Goal: Task Accomplishment & Management: Manage account settings

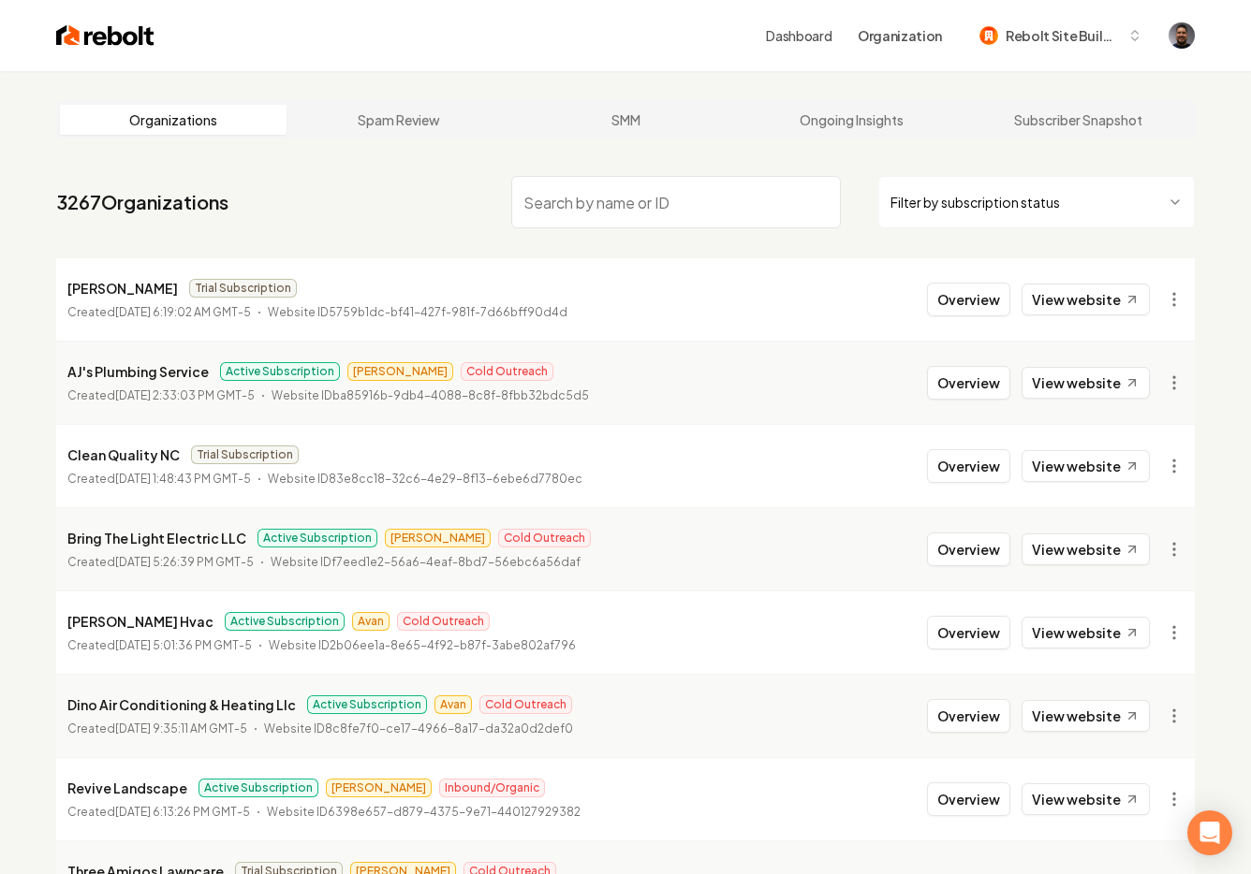
click at [586, 191] on input "search" at bounding box center [675, 202] width 329 height 52
type input "[PERSON_NAME]"
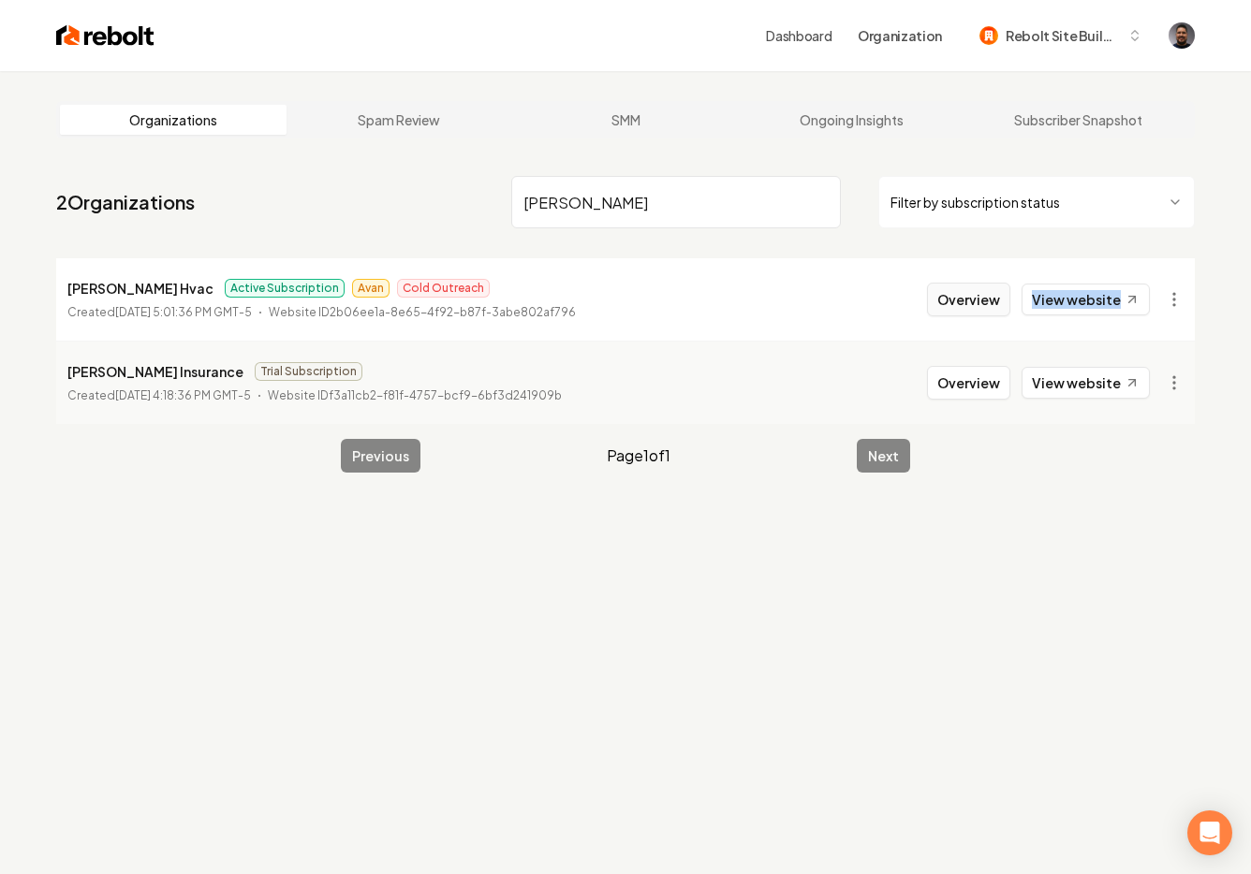
click at [988, 306] on button "Overview" at bounding box center [968, 300] width 83 height 34
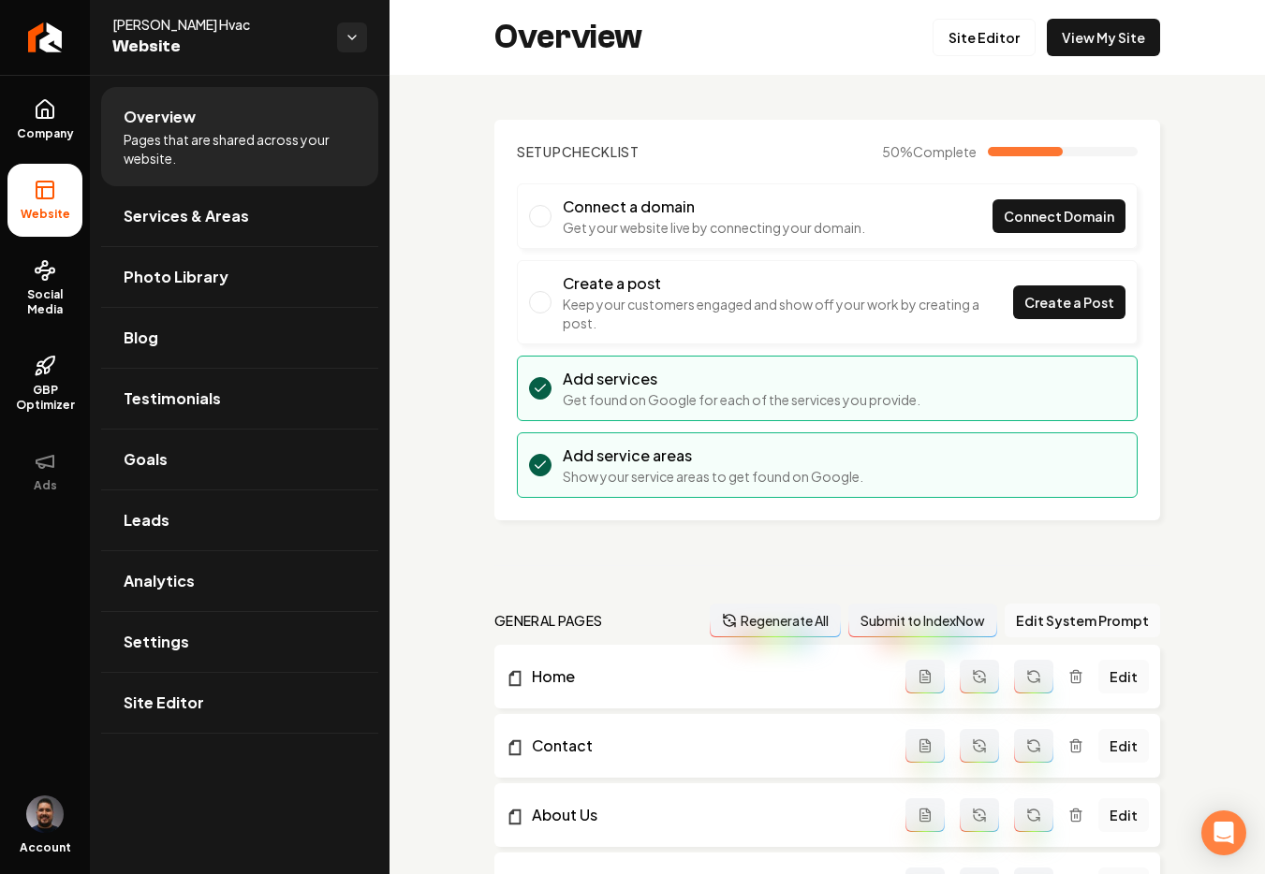
scroll to position [384, 0]
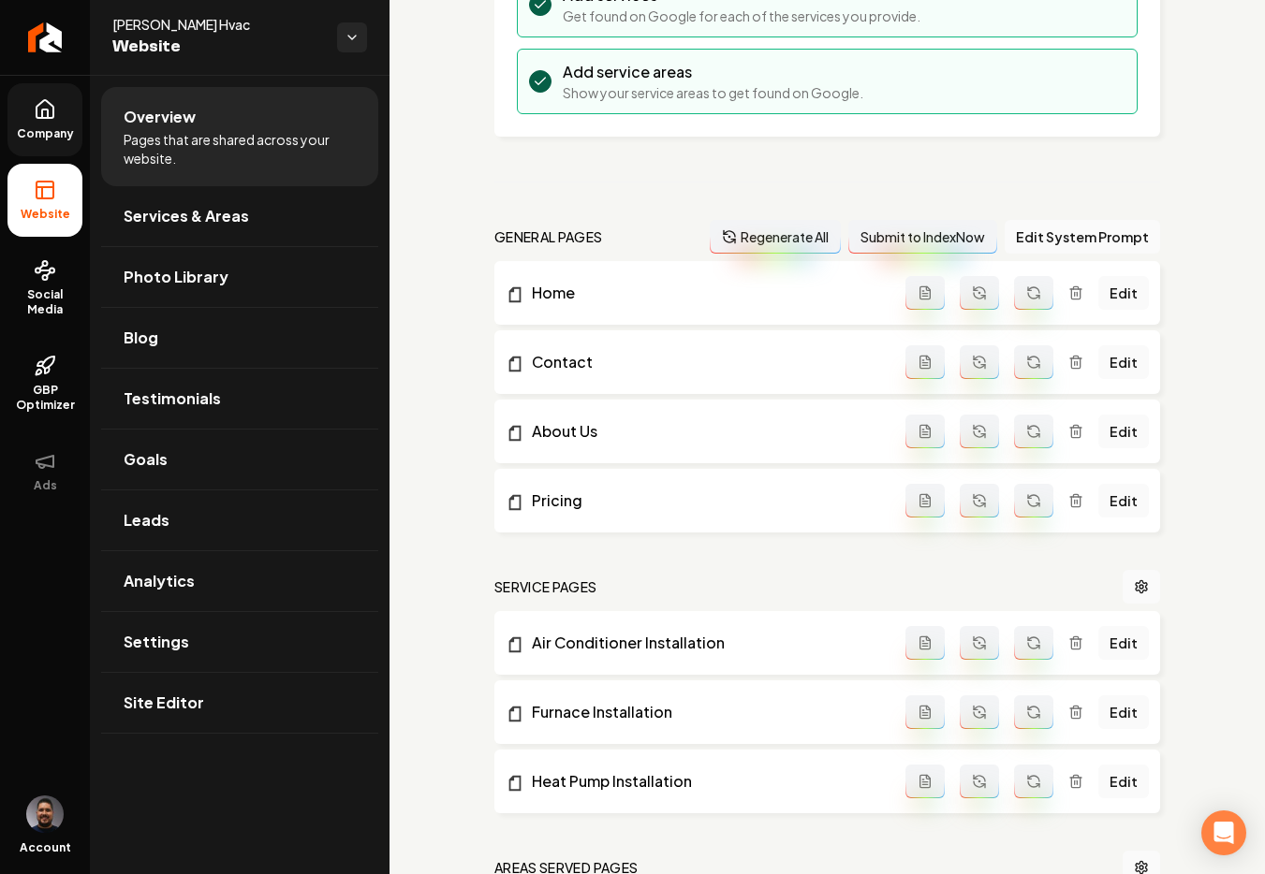
click at [29, 103] on link "Company" at bounding box center [44, 119] width 75 height 73
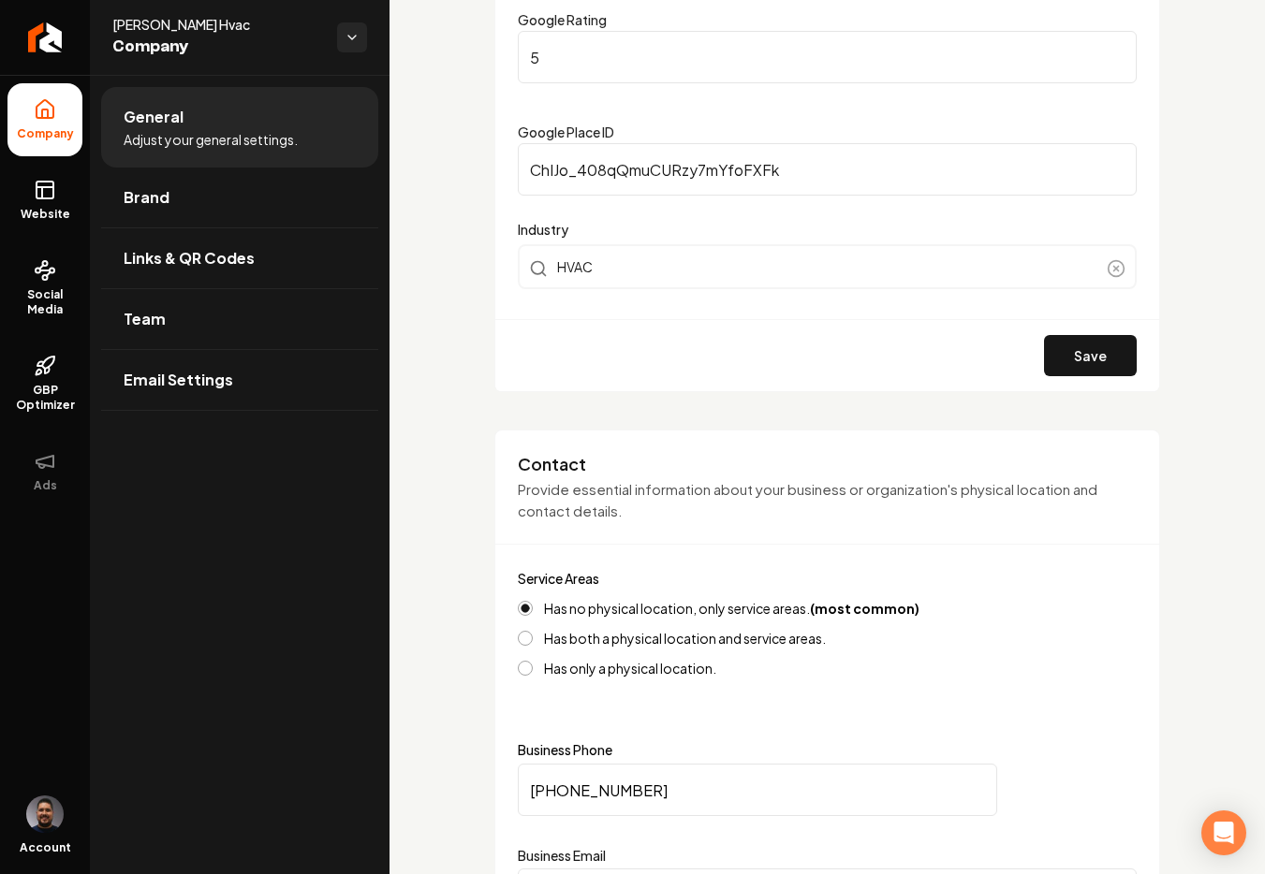
click at [191, 126] on li "General Adjust your general settings." at bounding box center [239, 127] width 277 height 81
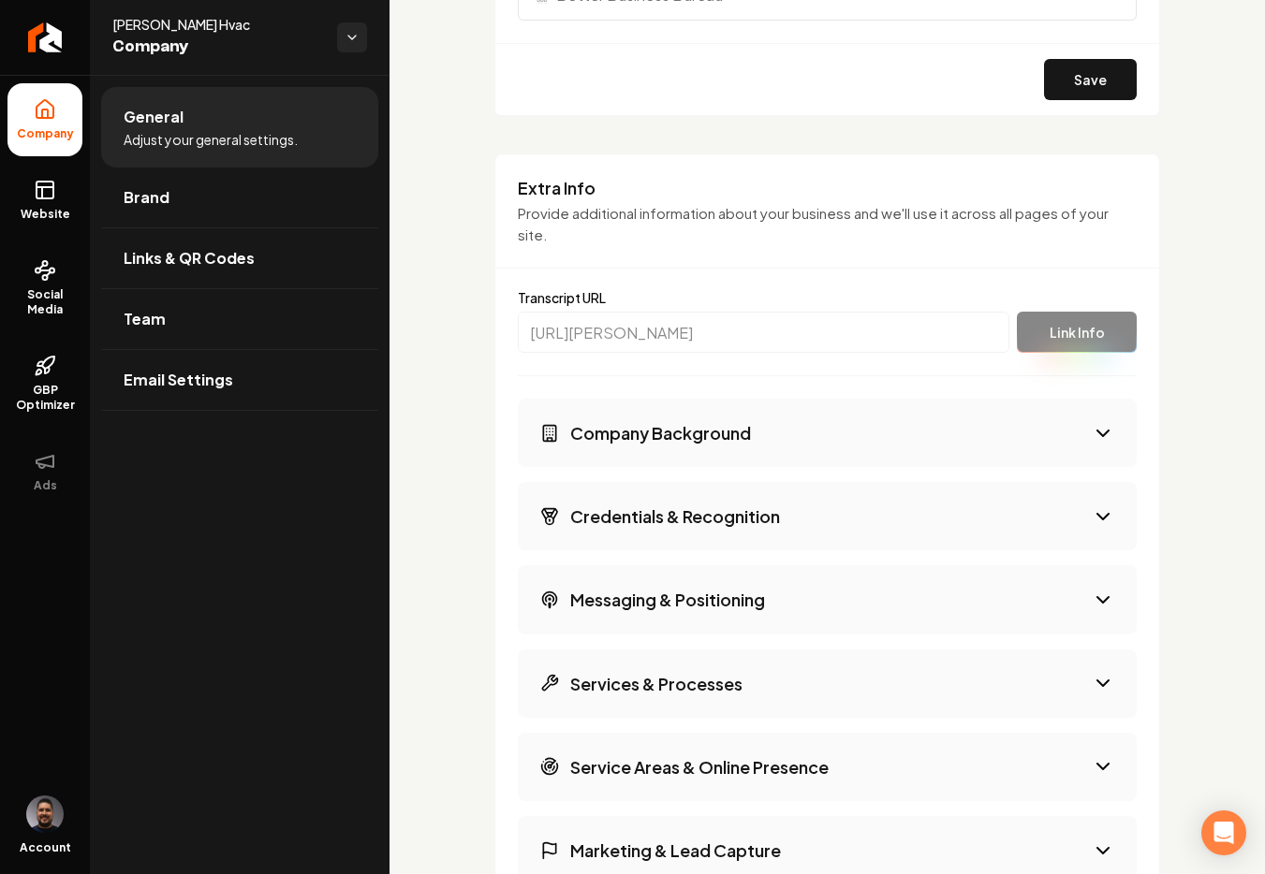
scroll to position [2999, 0]
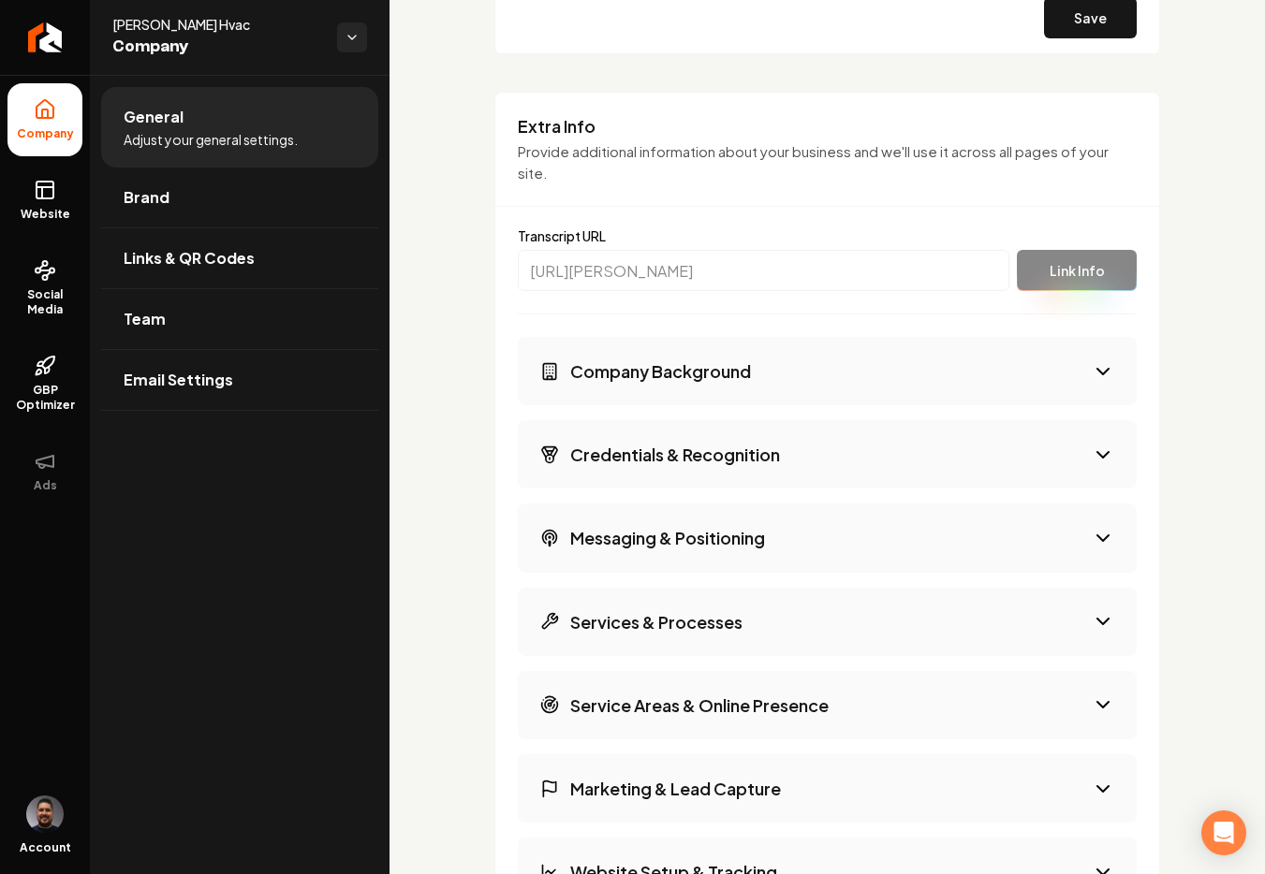
click at [808, 346] on button "Company Background" at bounding box center [827, 371] width 619 height 68
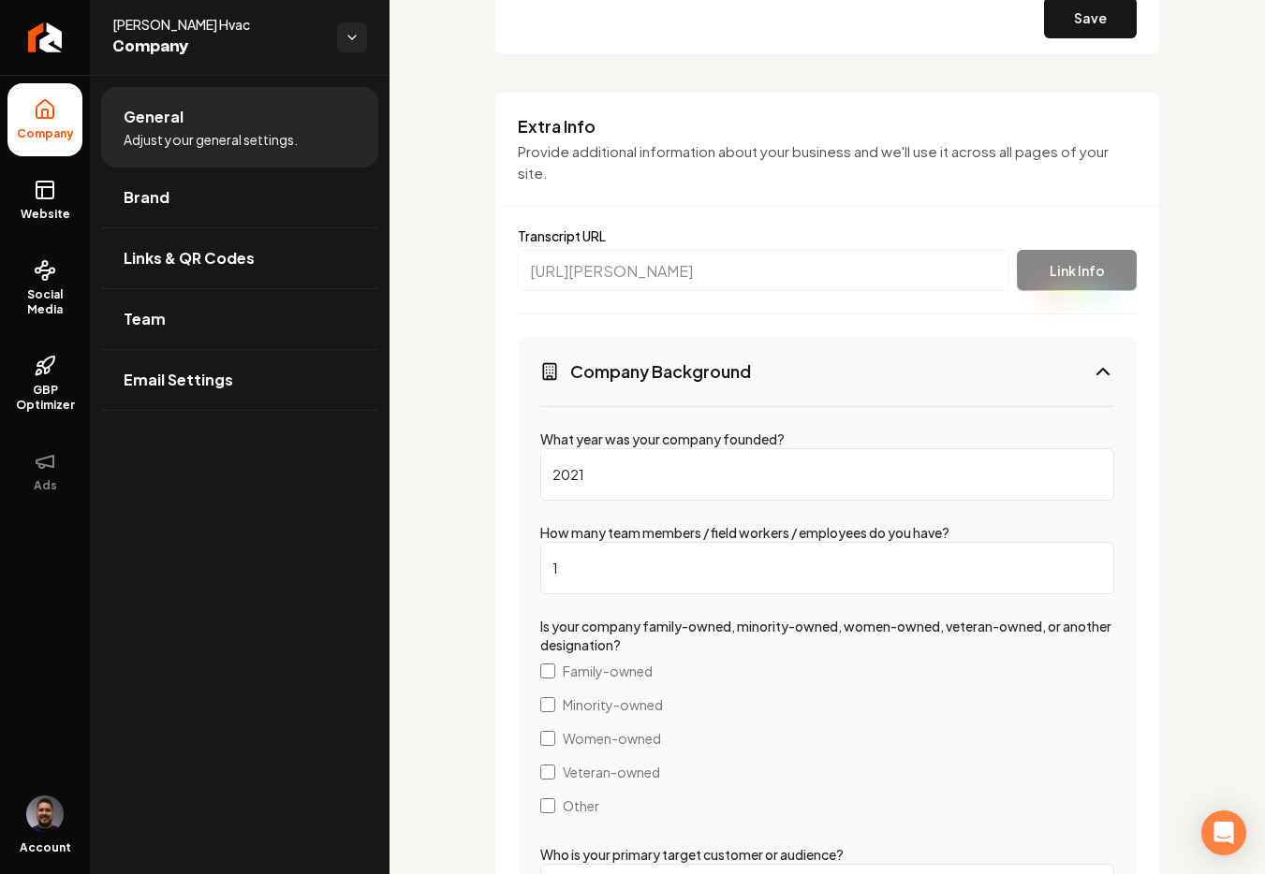
click at [817, 358] on button "Company Background" at bounding box center [827, 371] width 619 height 68
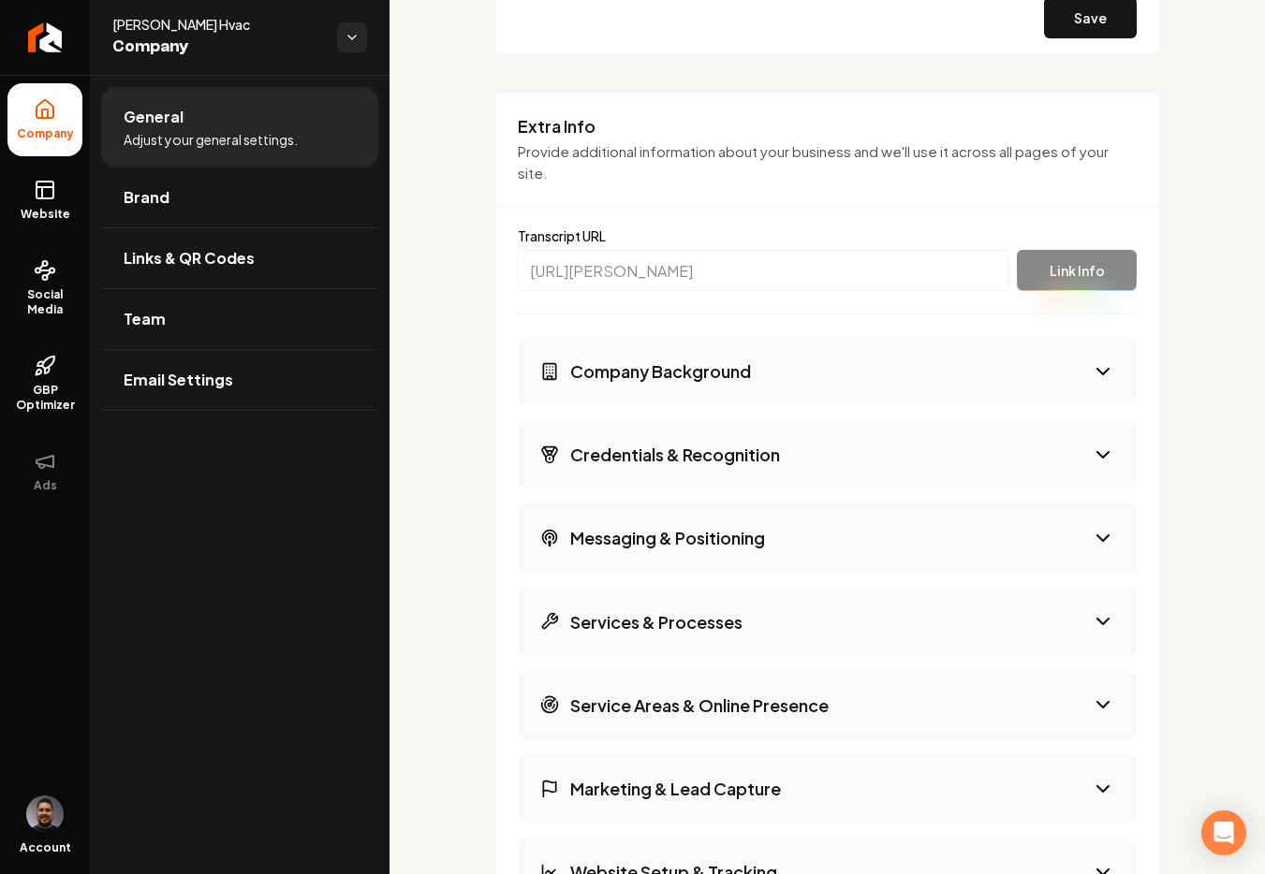
click at [817, 359] on button "Company Background" at bounding box center [827, 371] width 619 height 68
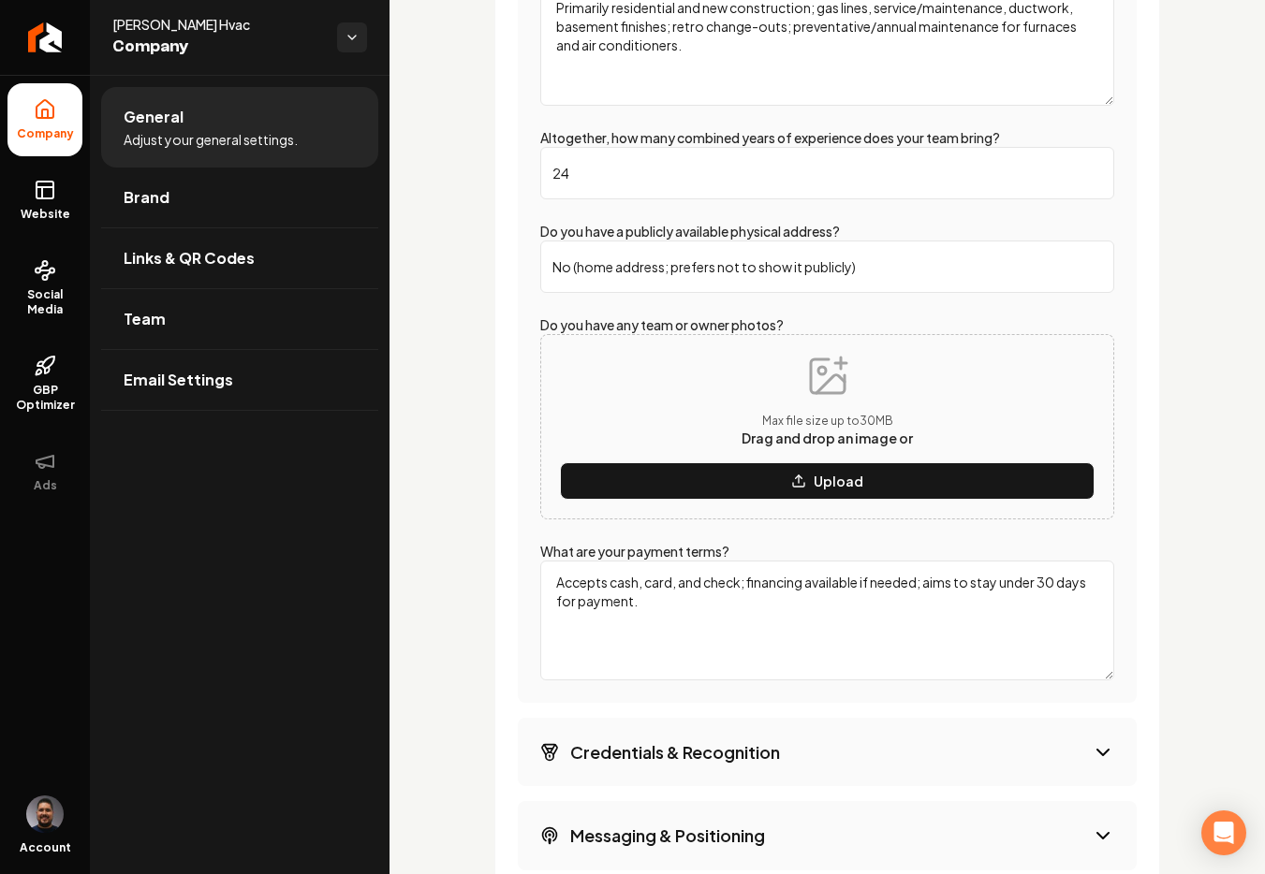
scroll to position [4064, 0]
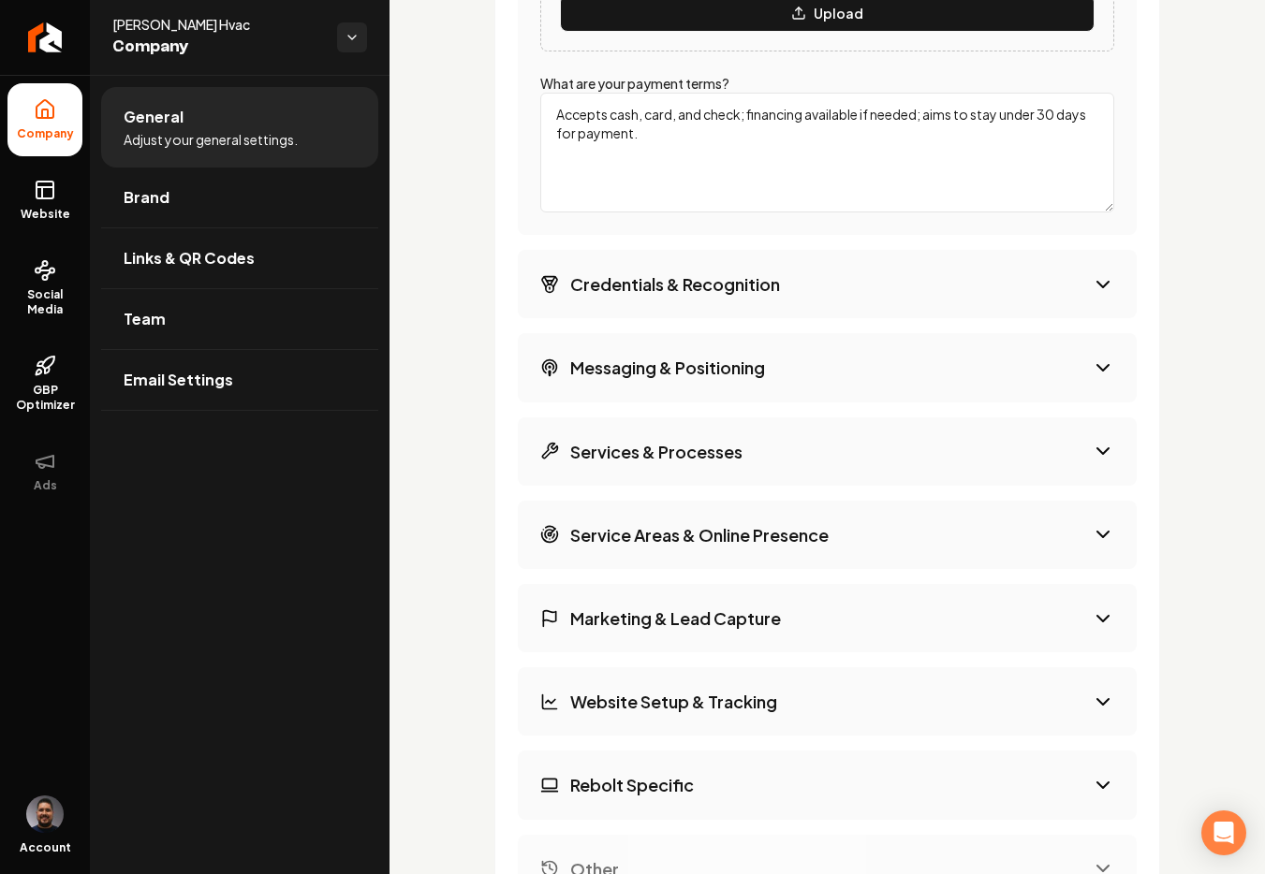
click at [851, 250] on button "Credentials & Recognition" at bounding box center [827, 284] width 619 height 68
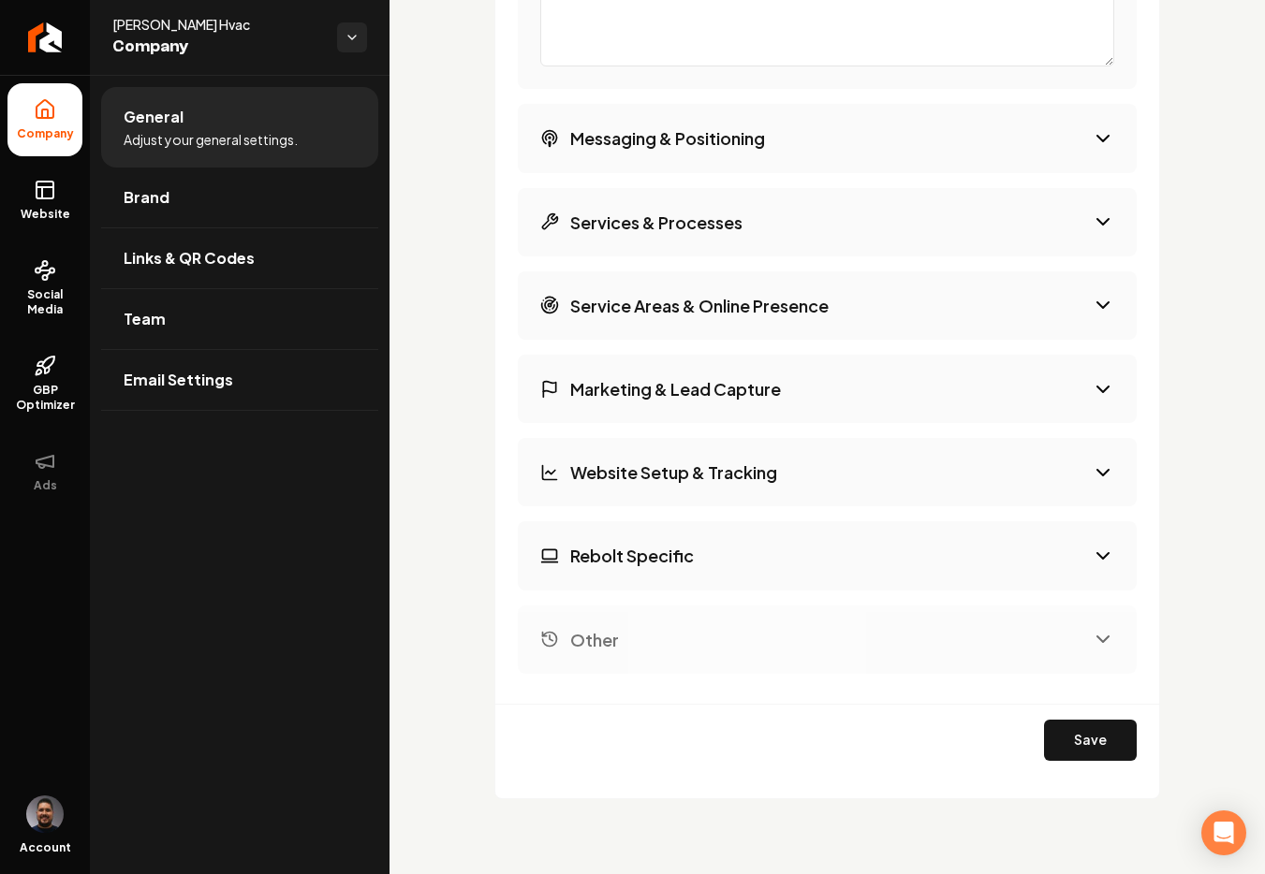
scroll to position [3399, 0]
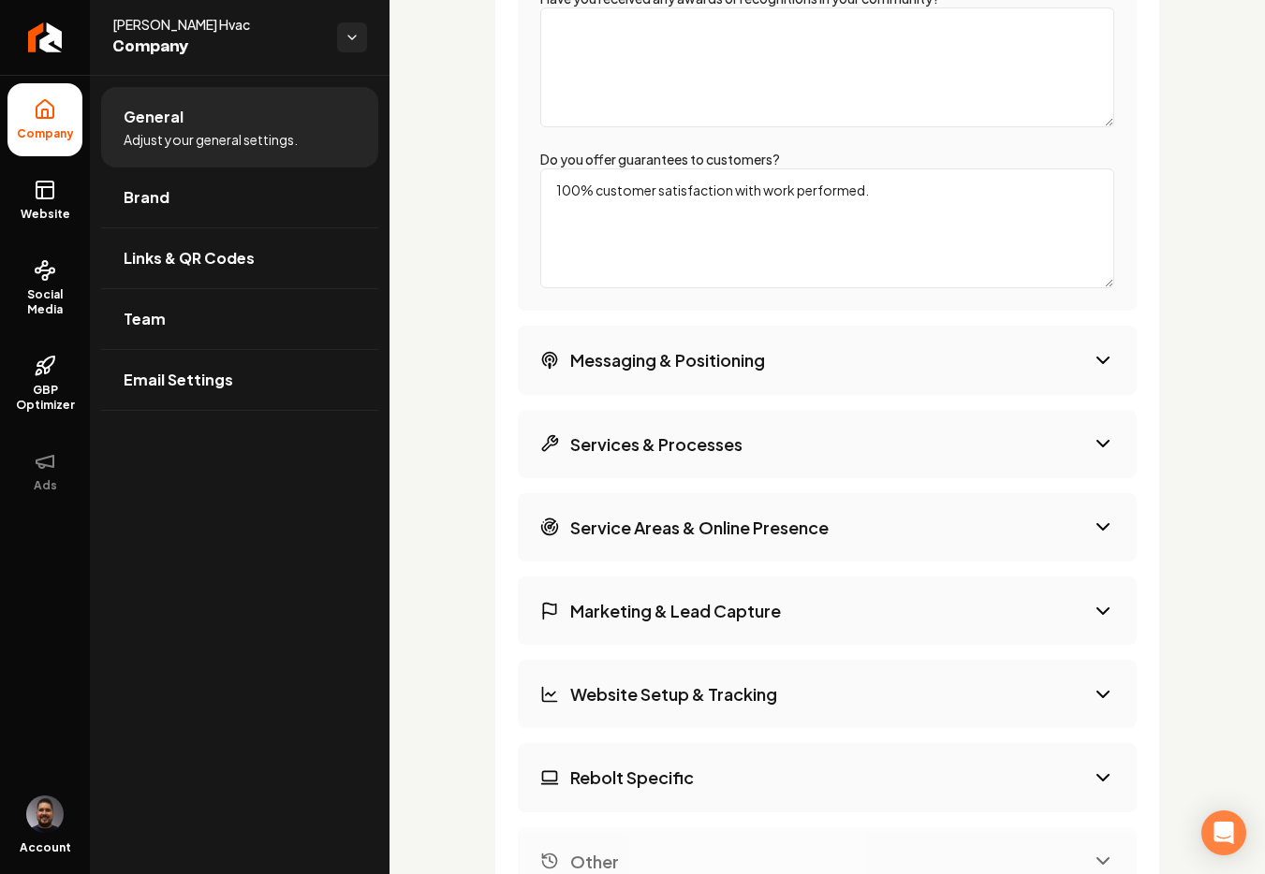
click at [872, 354] on button "Messaging & Positioning" at bounding box center [827, 360] width 619 height 68
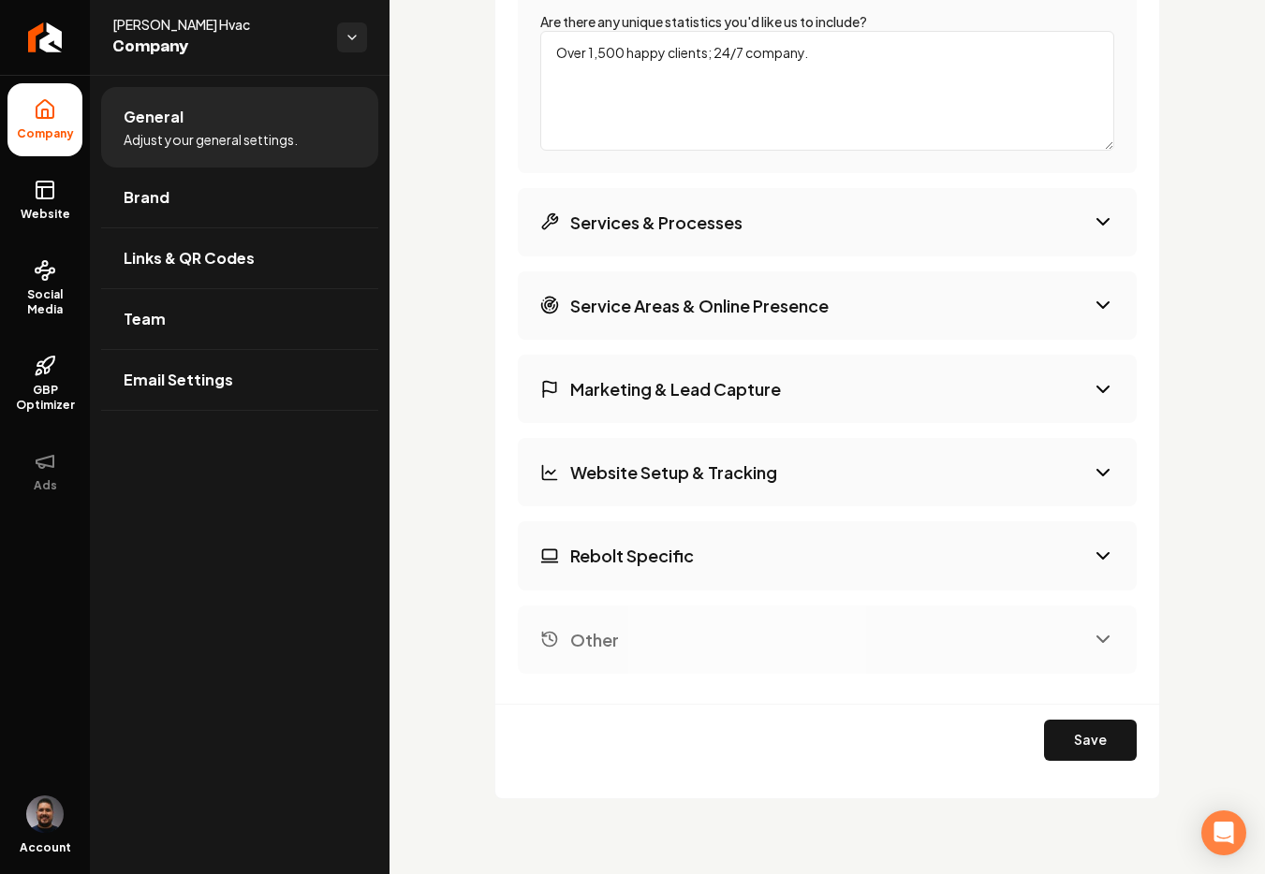
click at [877, 236] on button "Services & Processes" at bounding box center [827, 222] width 619 height 68
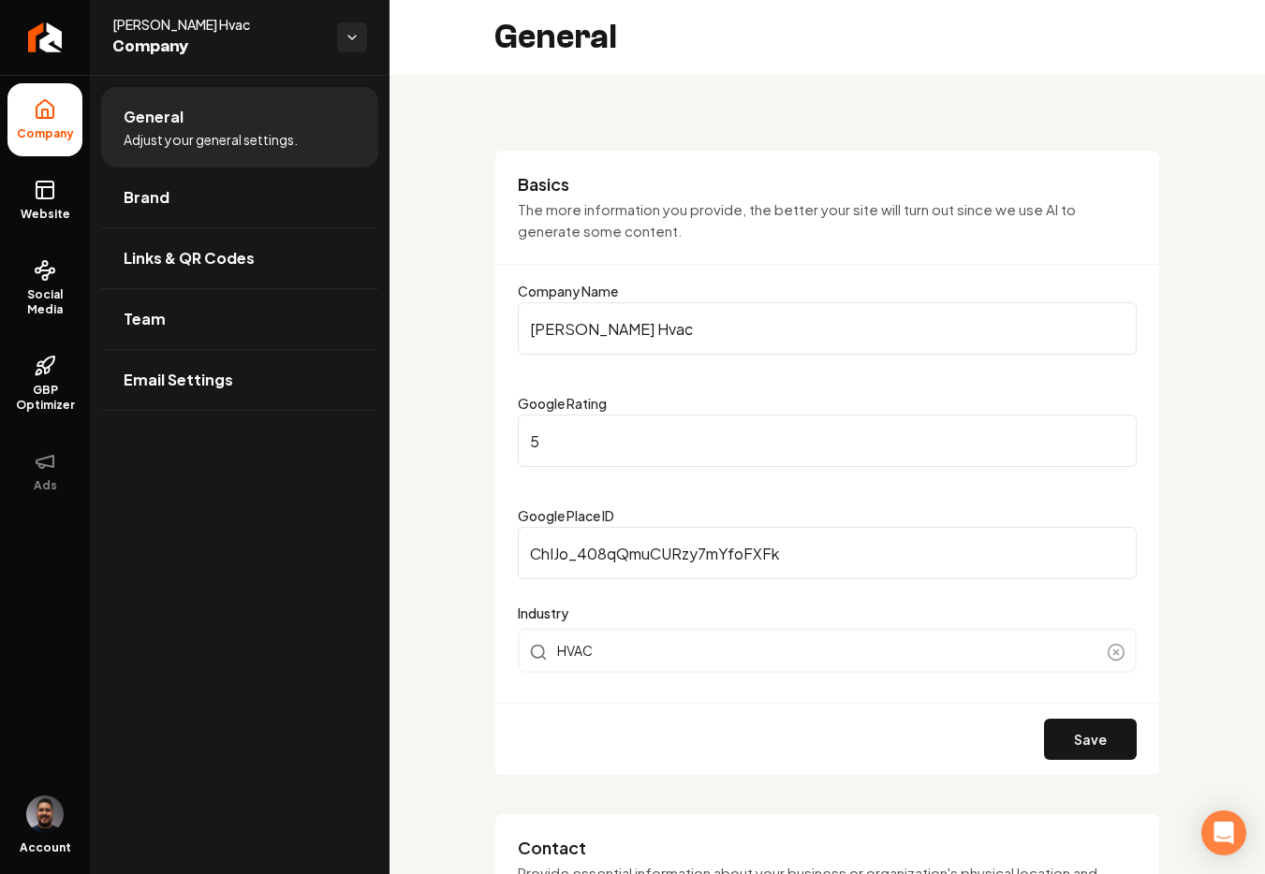
scroll to position [303, 0]
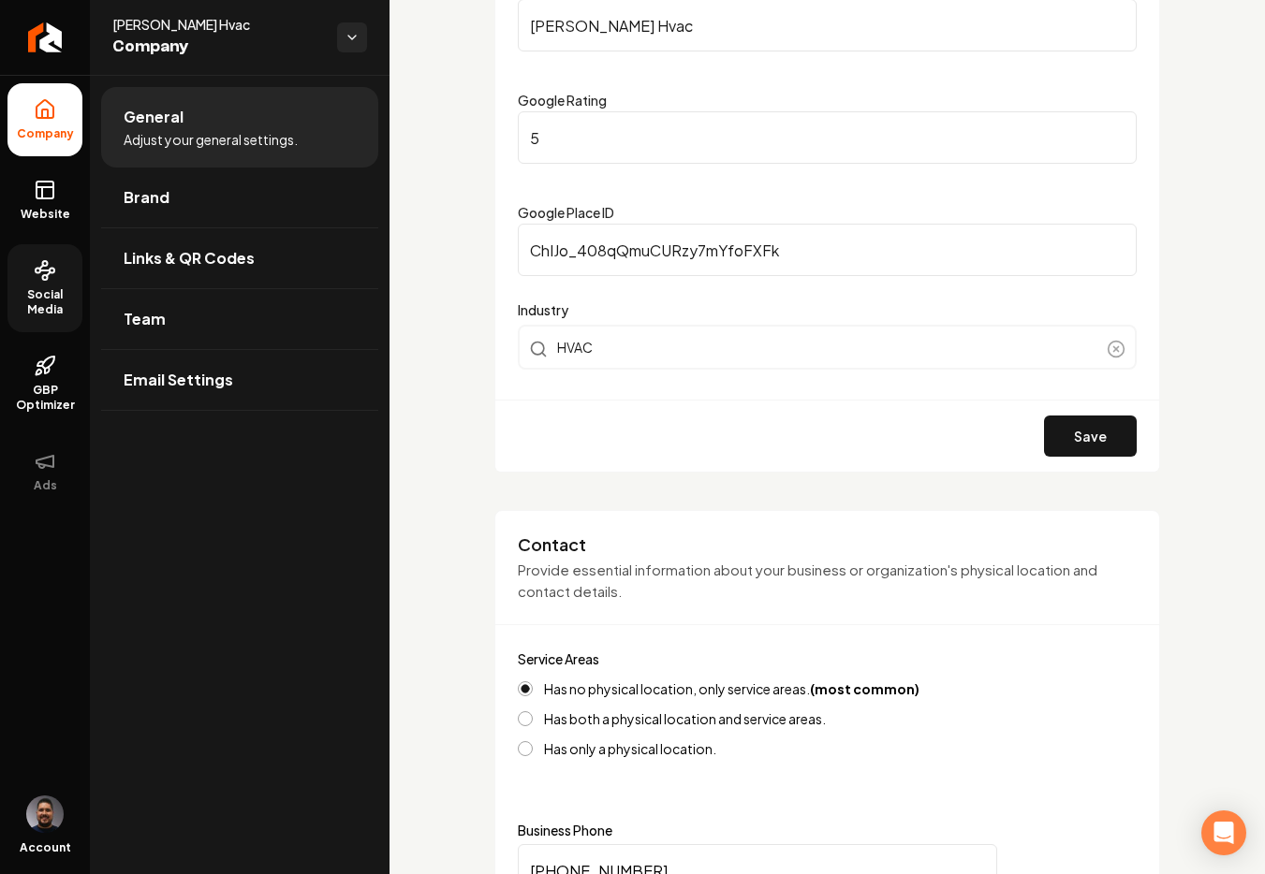
click at [45, 271] on icon at bounding box center [44, 271] width 9 height 0
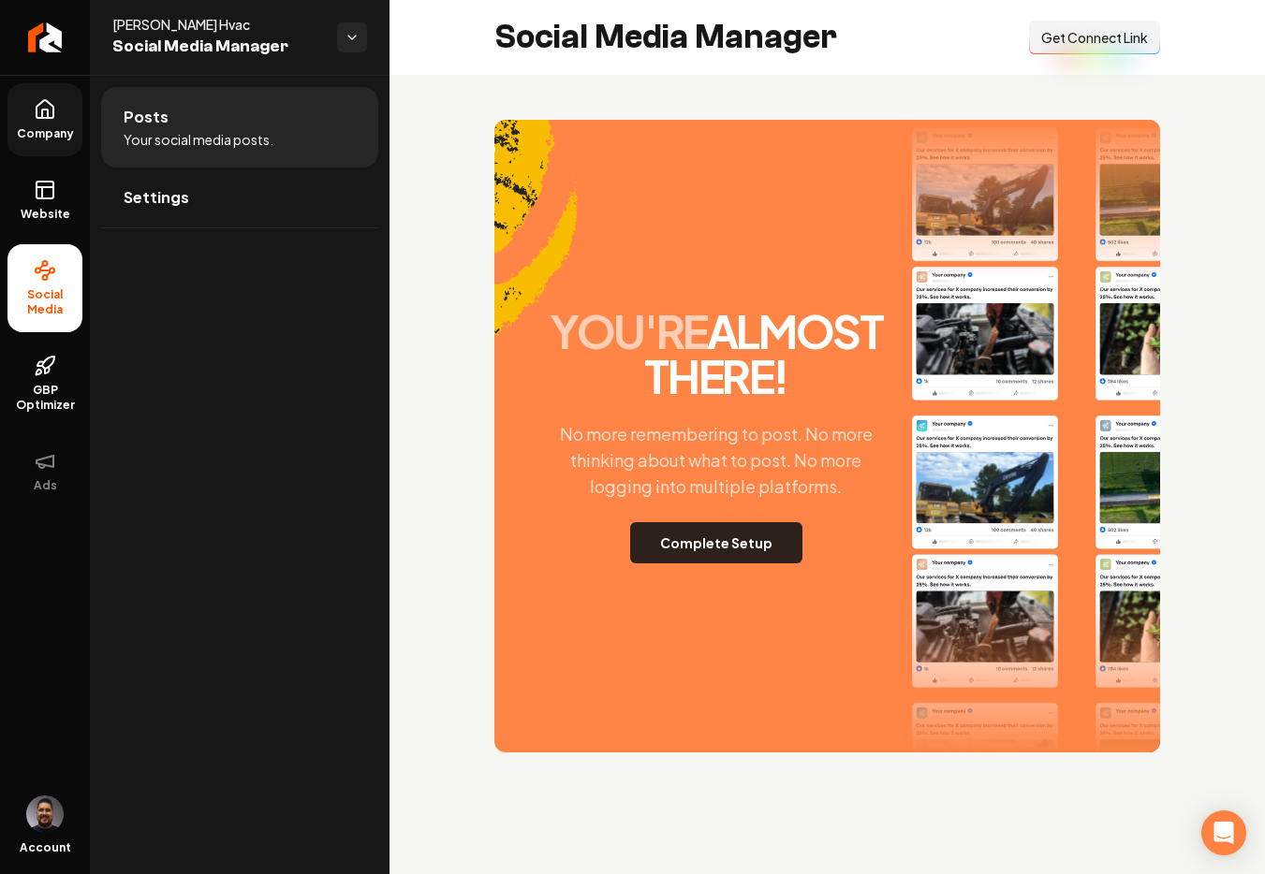
click at [708, 559] on button "Complete Setup" at bounding box center [716, 542] width 172 height 41
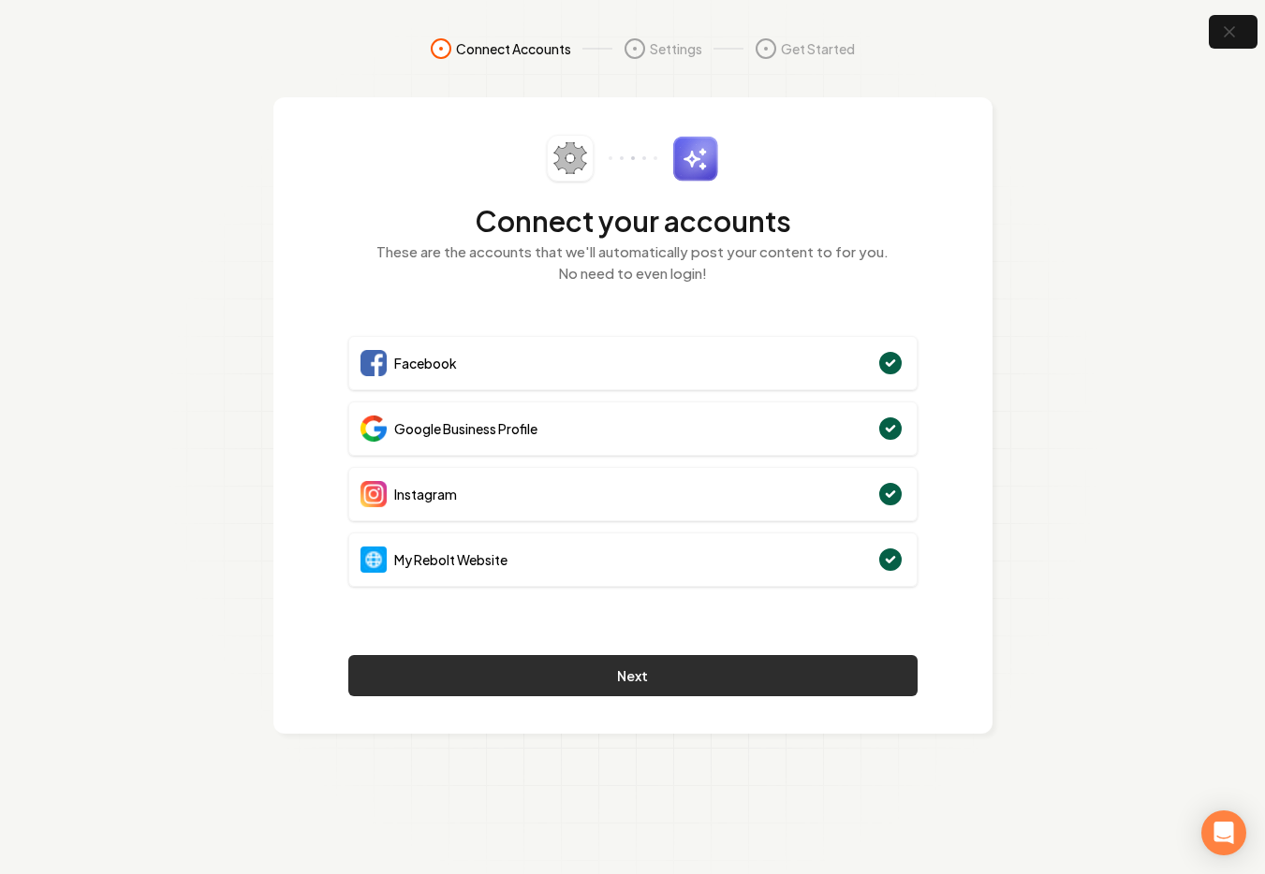
click at [653, 692] on button "Next" at bounding box center [632, 675] width 569 height 41
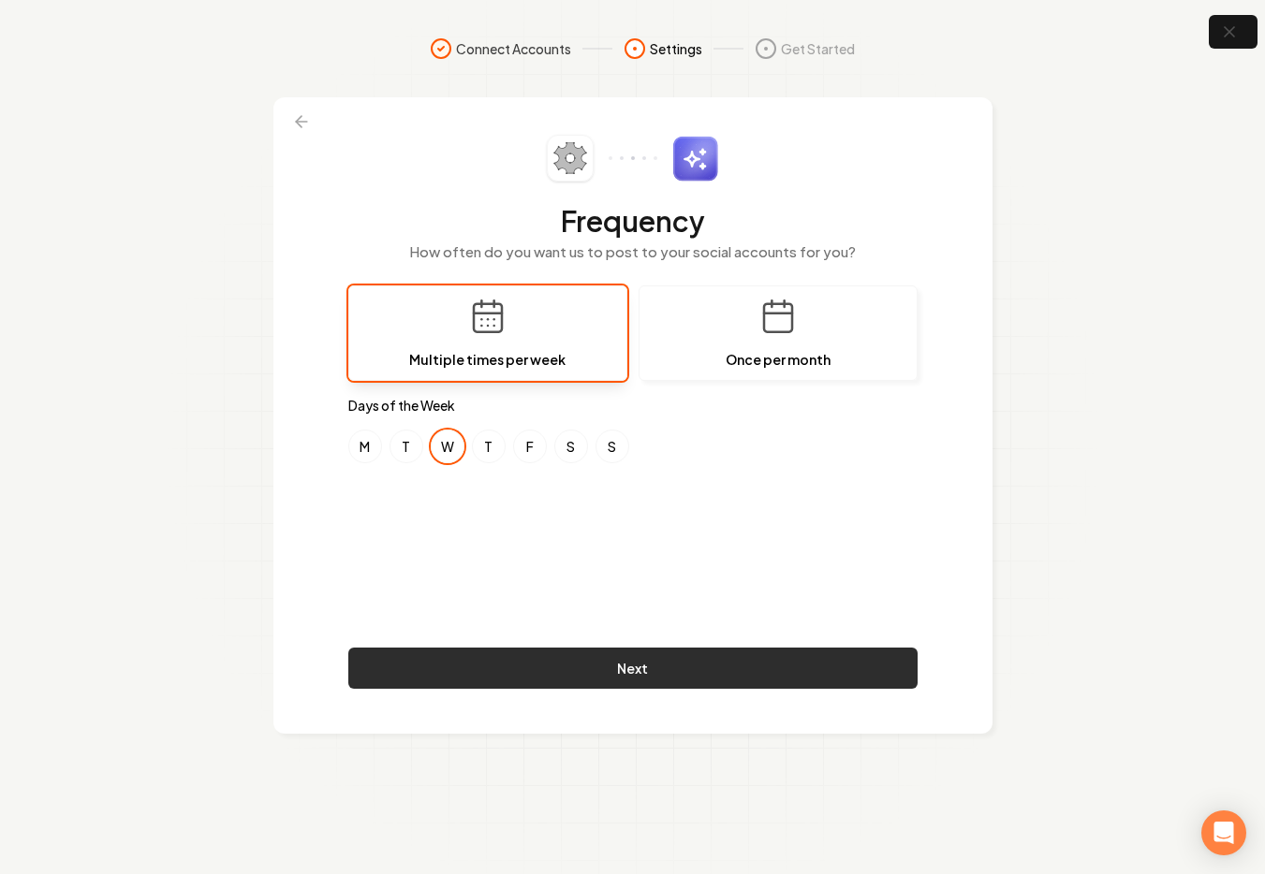
click at [620, 664] on button "Next" at bounding box center [632, 668] width 569 height 41
